Goal: Transaction & Acquisition: Subscribe to service/newsletter

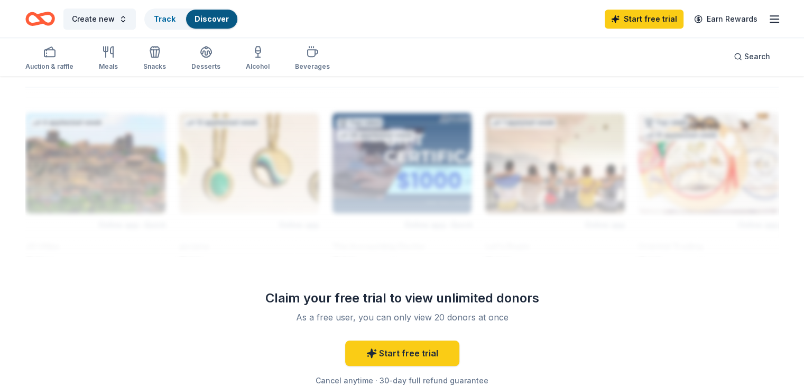
scroll to position [894, 0]
click at [415, 351] on link "Start free trial" at bounding box center [402, 352] width 114 height 25
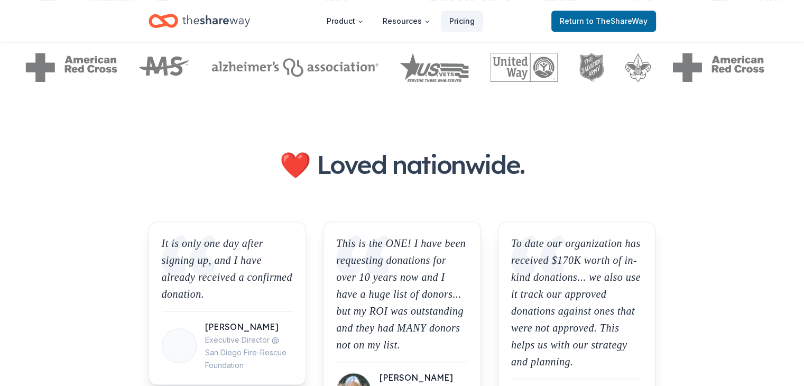
scroll to position [755, 0]
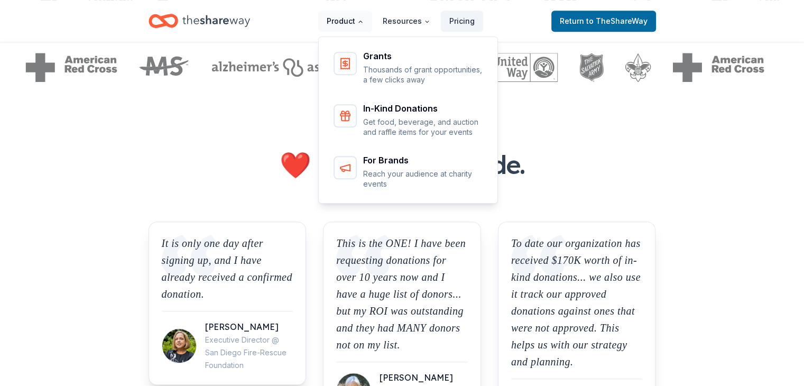
click at [362, 21] on icon "Main" at bounding box center [360, 22] width 3 height 2
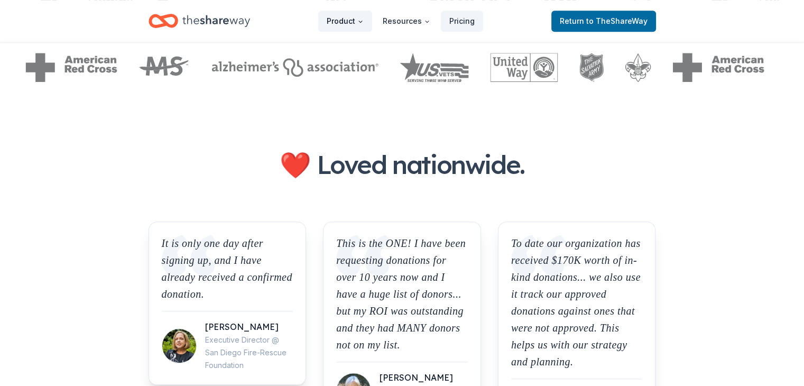
click at [363, 21] on icon "Main" at bounding box center [360, 21] width 6 height 6
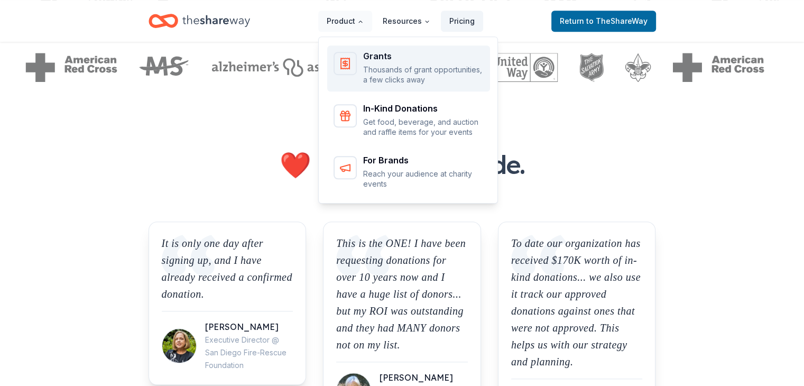
click at [365, 62] on div "Grants Thousands of grant opportunities, a few clicks away" at bounding box center [408, 68] width 150 height 33
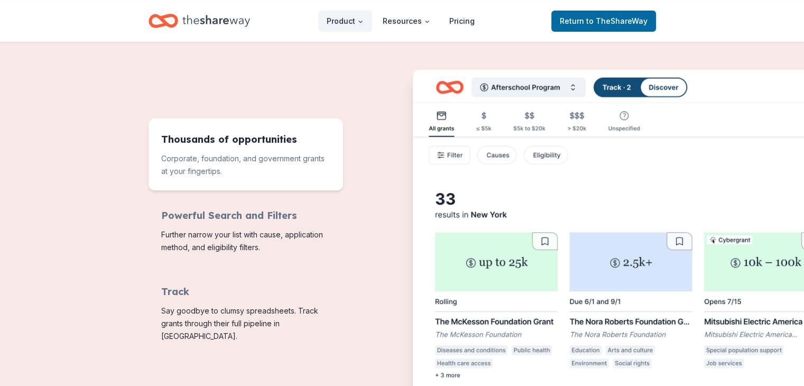
scroll to position [391, 0]
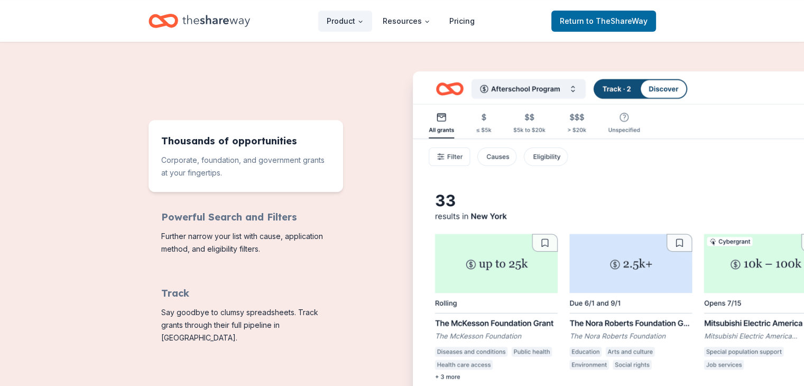
click at [498, 156] on img "Features for running your books" at bounding box center [645, 242] width 465 height 342
click at [445, 160] on img "Features for running your books" at bounding box center [645, 242] width 465 height 342
click at [457, 152] on img "Features for running your books" at bounding box center [645, 242] width 465 height 342
click at [615, 20] on span "to TheShareWay" at bounding box center [616, 20] width 61 height 9
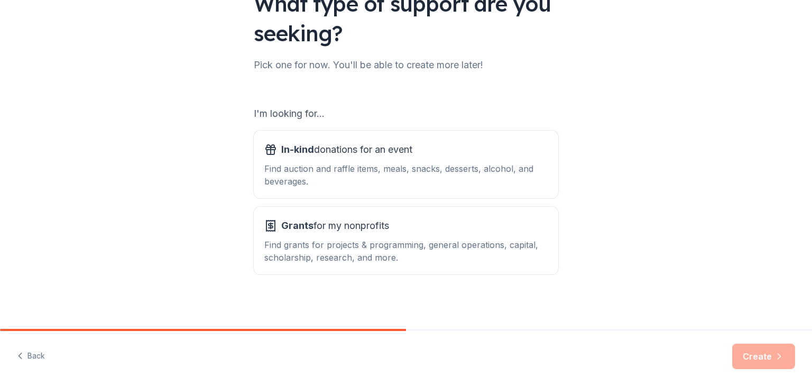
scroll to position [98, 0]
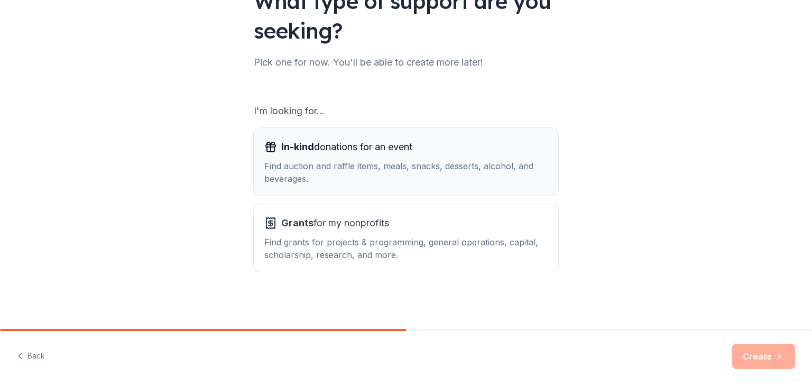
click at [295, 144] on span "In-kind" at bounding box center [297, 146] width 33 height 11
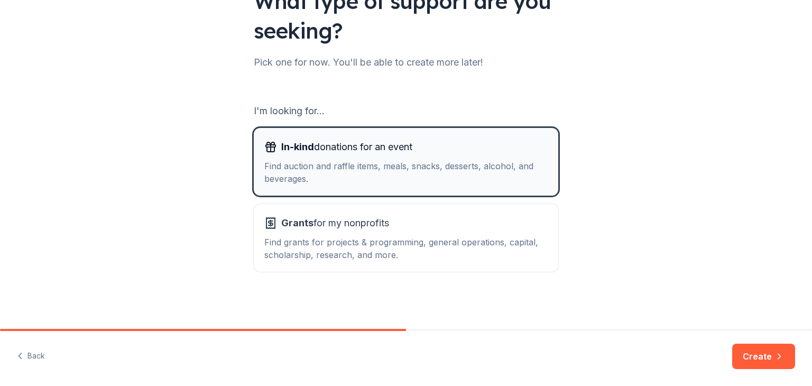
click at [295, 144] on span "In-kind" at bounding box center [297, 146] width 33 height 11
click at [748, 363] on button "Create" at bounding box center [763, 356] width 63 height 25
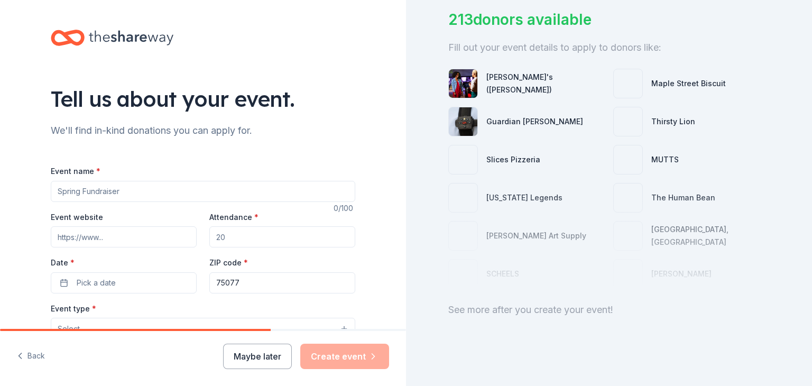
scroll to position [85, 0]
